Goal: Information Seeking & Learning: Learn about a topic

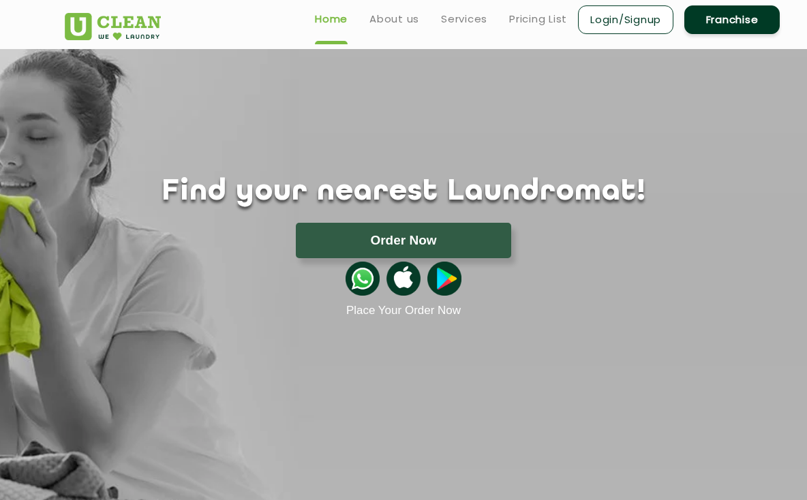
click at [474, 22] on link "Services" at bounding box center [464, 19] width 46 height 16
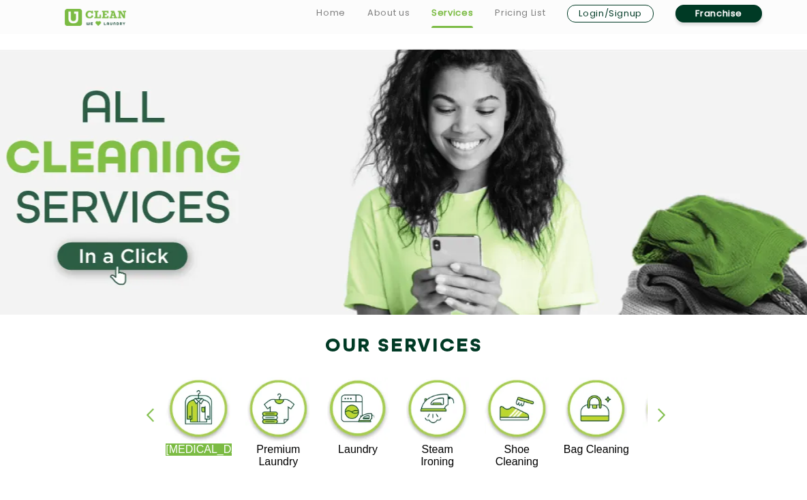
click at [536, 14] on link "Pricing List" at bounding box center [520, 13] width 50 height 16
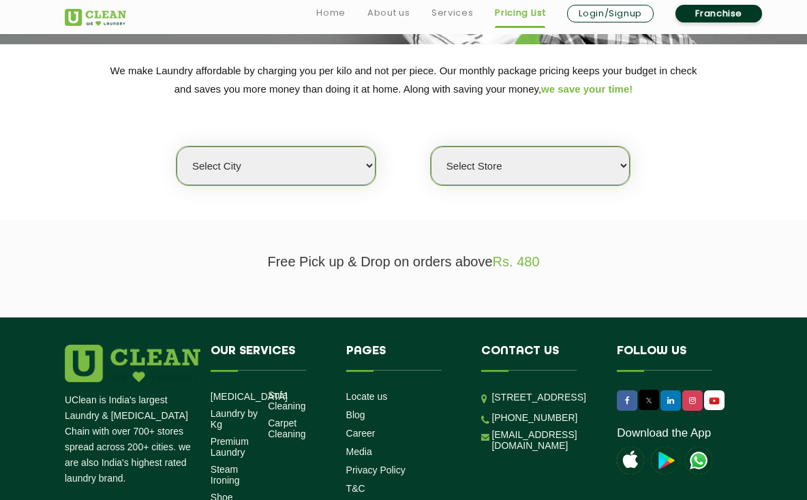
scroll to position [222, 0]
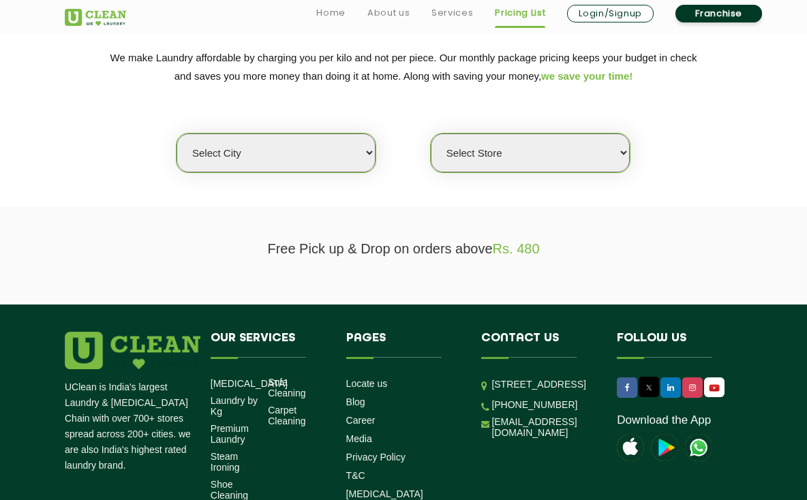
click at [335, 153] on select "Select city [GEOGRAPHIC_DATA] [GEOGRAPHIC_DATA] [GEOGRAPHIC_DATA] [GEOGRAPHIC_D…" at bounding box center [275, 153] width 199 height 39
select select "139"
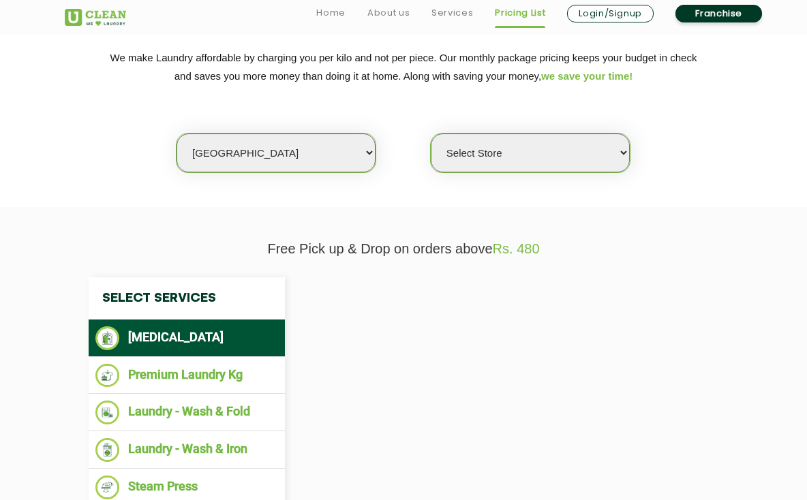
select select "0"
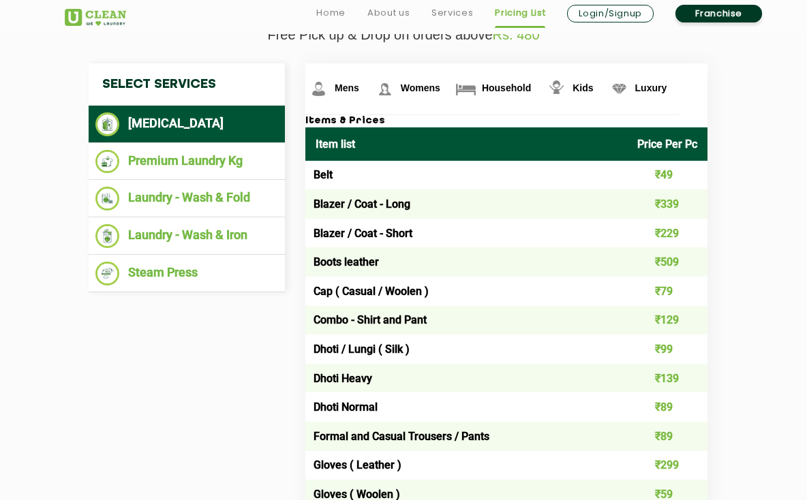
scroll to position [442, 0]
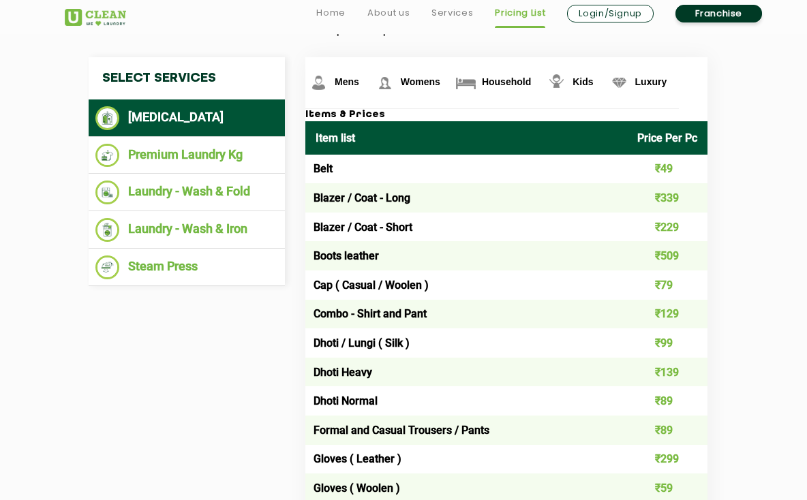
click at [159, 162] on li "Premium Laundry Kg" at bounding box center [186, 156] width 183 height 24
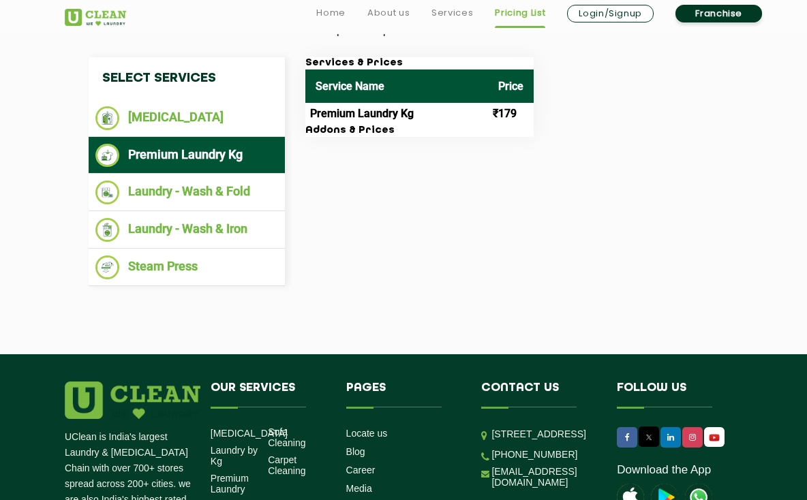
click at [149, 197] on li "Laundry - Wash & Fold" at bounding box center [186, 193] width 183 height 24
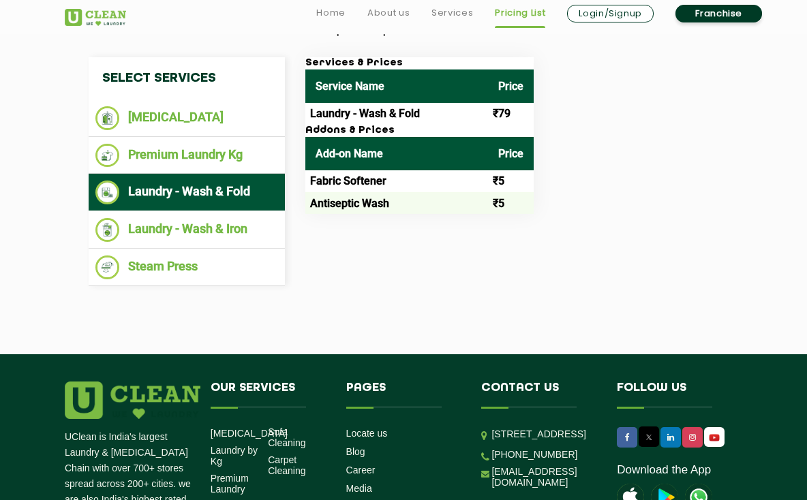
click at [156, 242] on li "Laundry - Wash & Iron" at bounding box center [186, 230] width 183 height 24
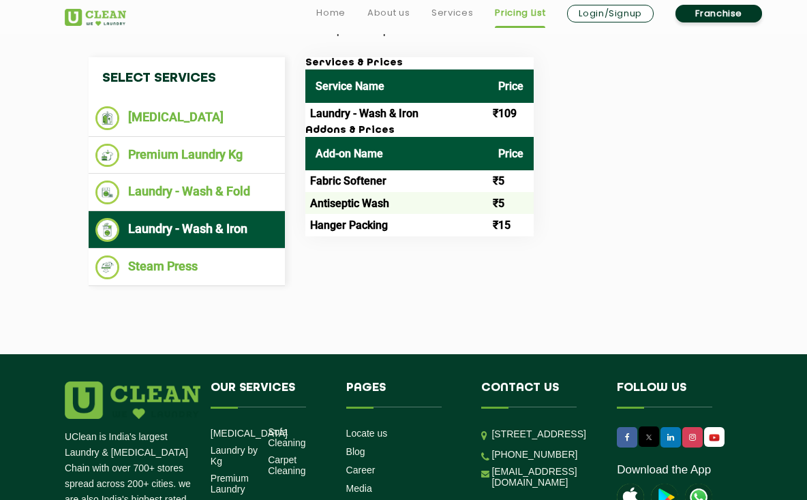
click at [140, 279] on li "Steam Press" at bounding box center [186, 267] width 183 height 24
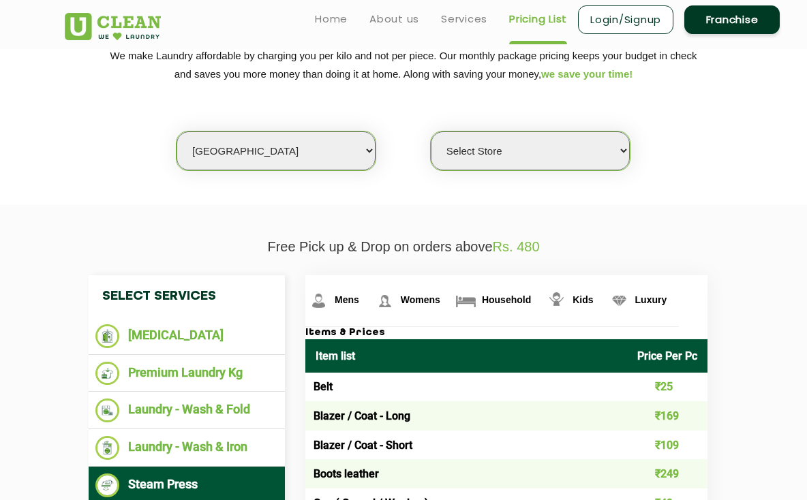
scroll to position [0, 0]
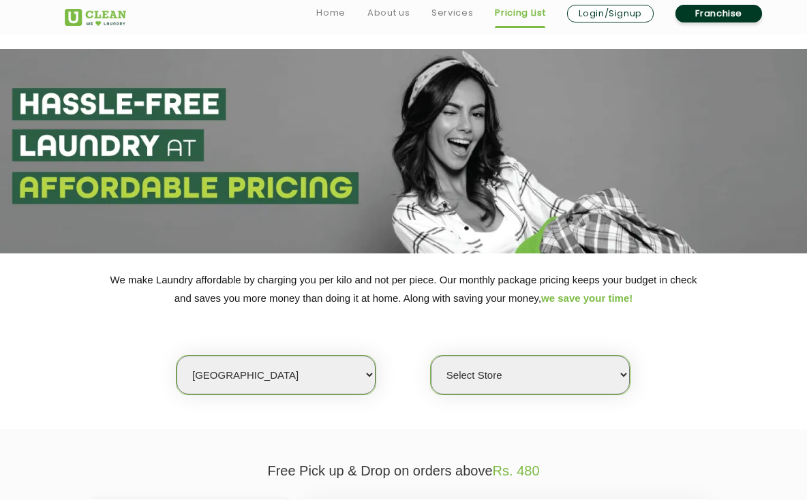
click at [92, 22] on img at bounding box center [95, 17] width 61 height 17
